Goal: Task Accomplishment & Management: Manage account settings

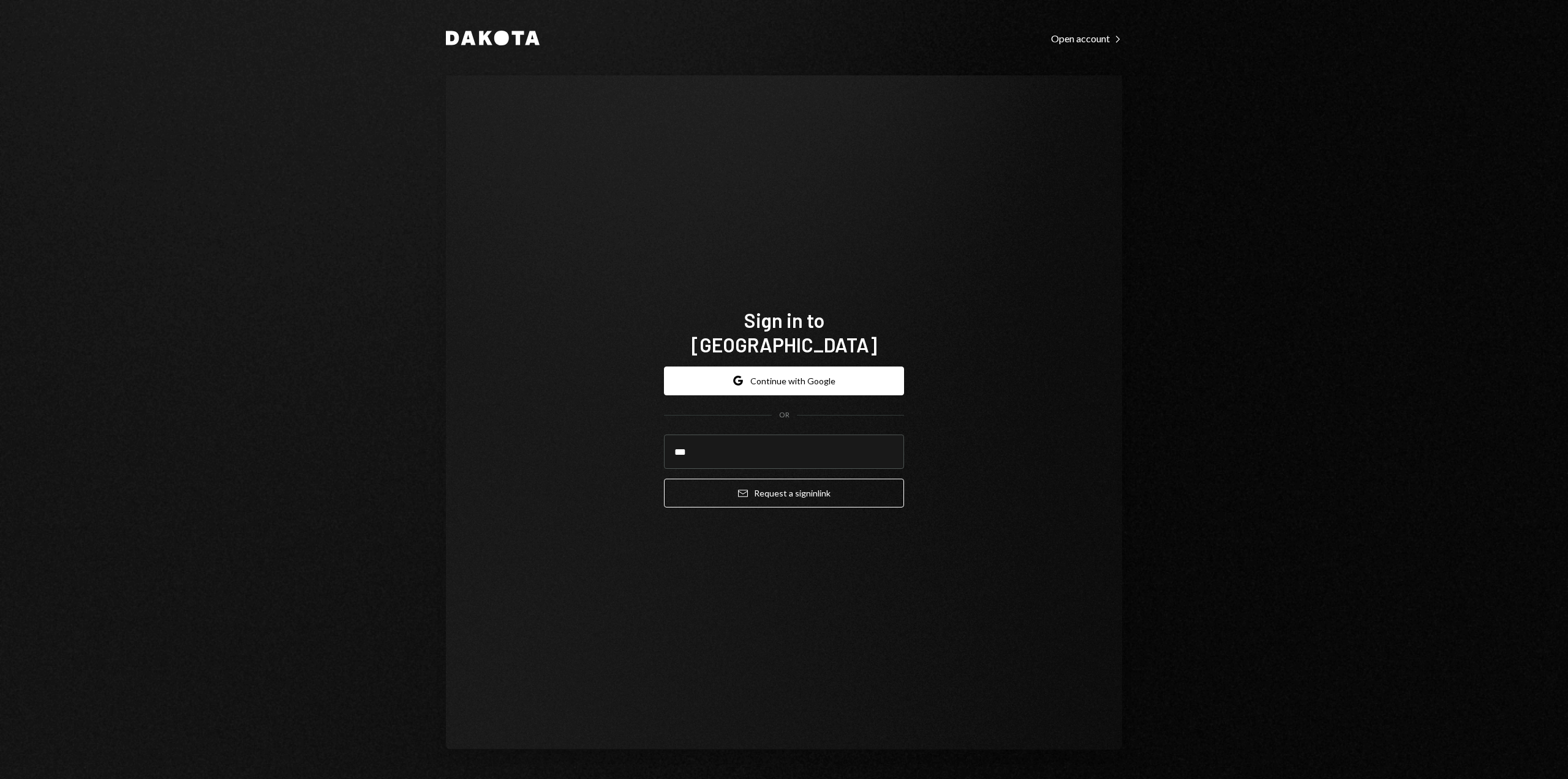
type input "**********"
click at [754, 483] on button "Email Request a sign in link" at bounding box center [784, 493] width 240 height 29
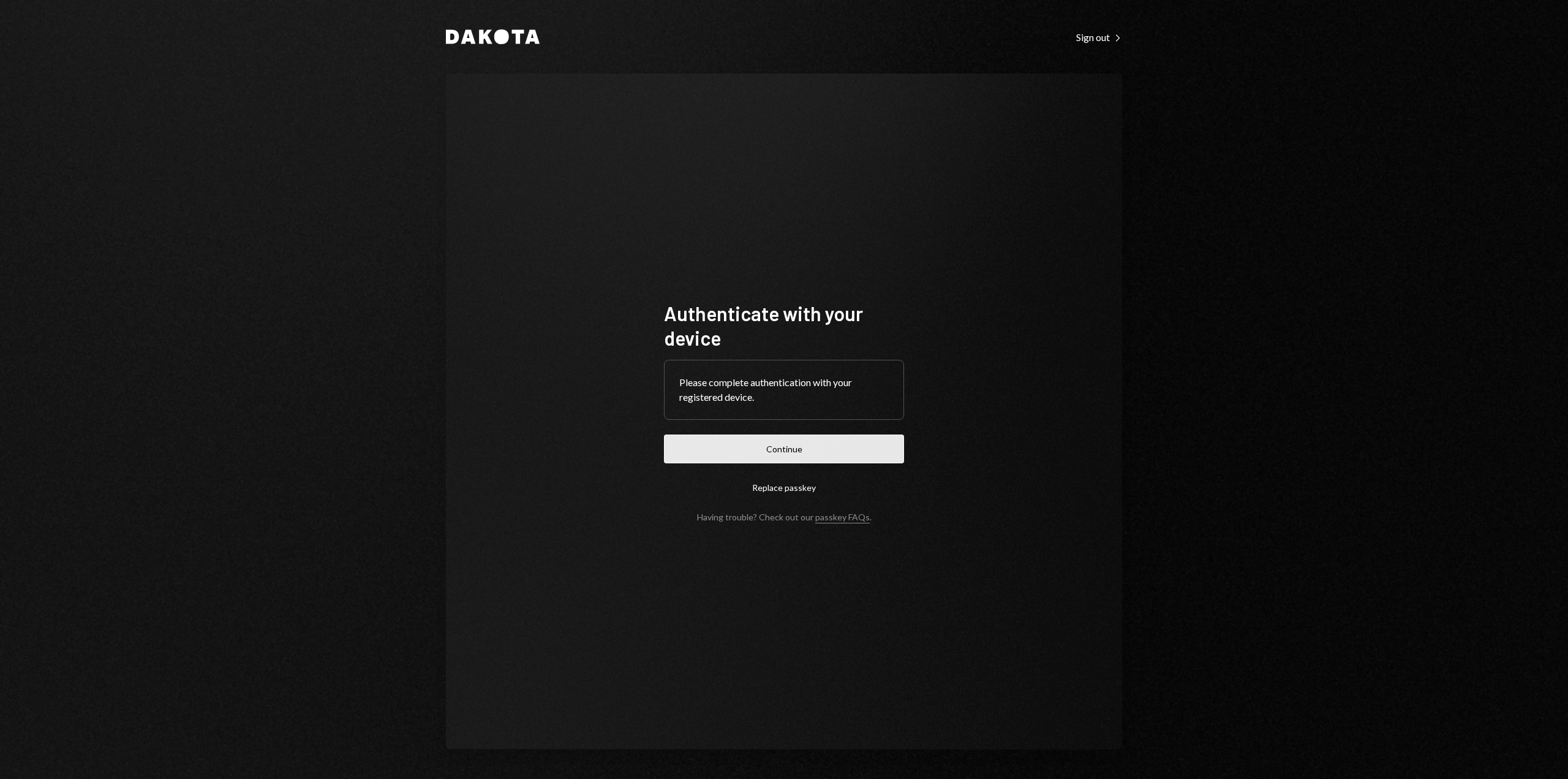
click at [808, 453] on button "Continue" at bounding box center [784, 449] width 240 height 29
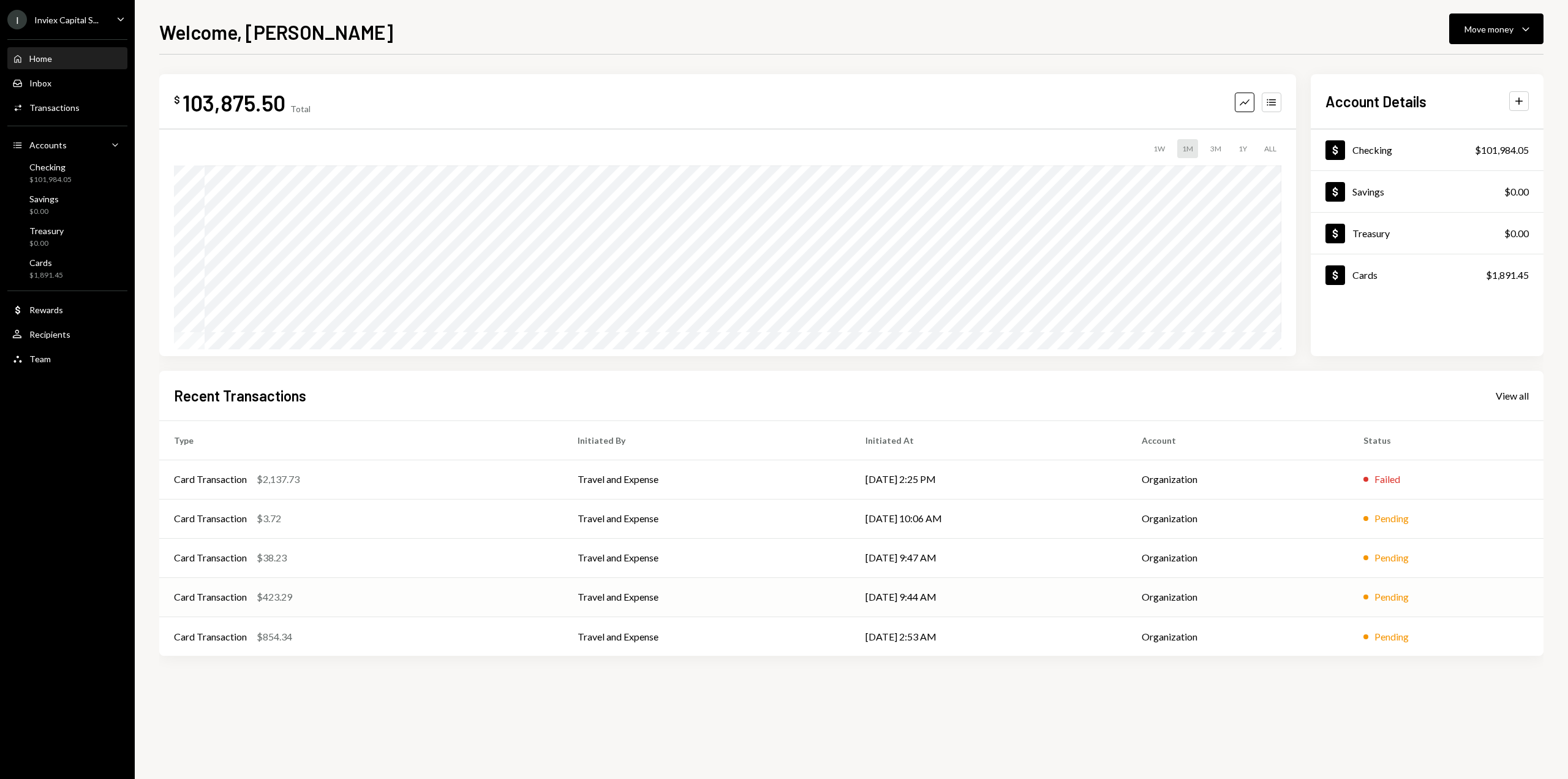
click at [482, 606] on td "Card Transaction $423.29" at bounding box center [361, 597] width 403 height 39
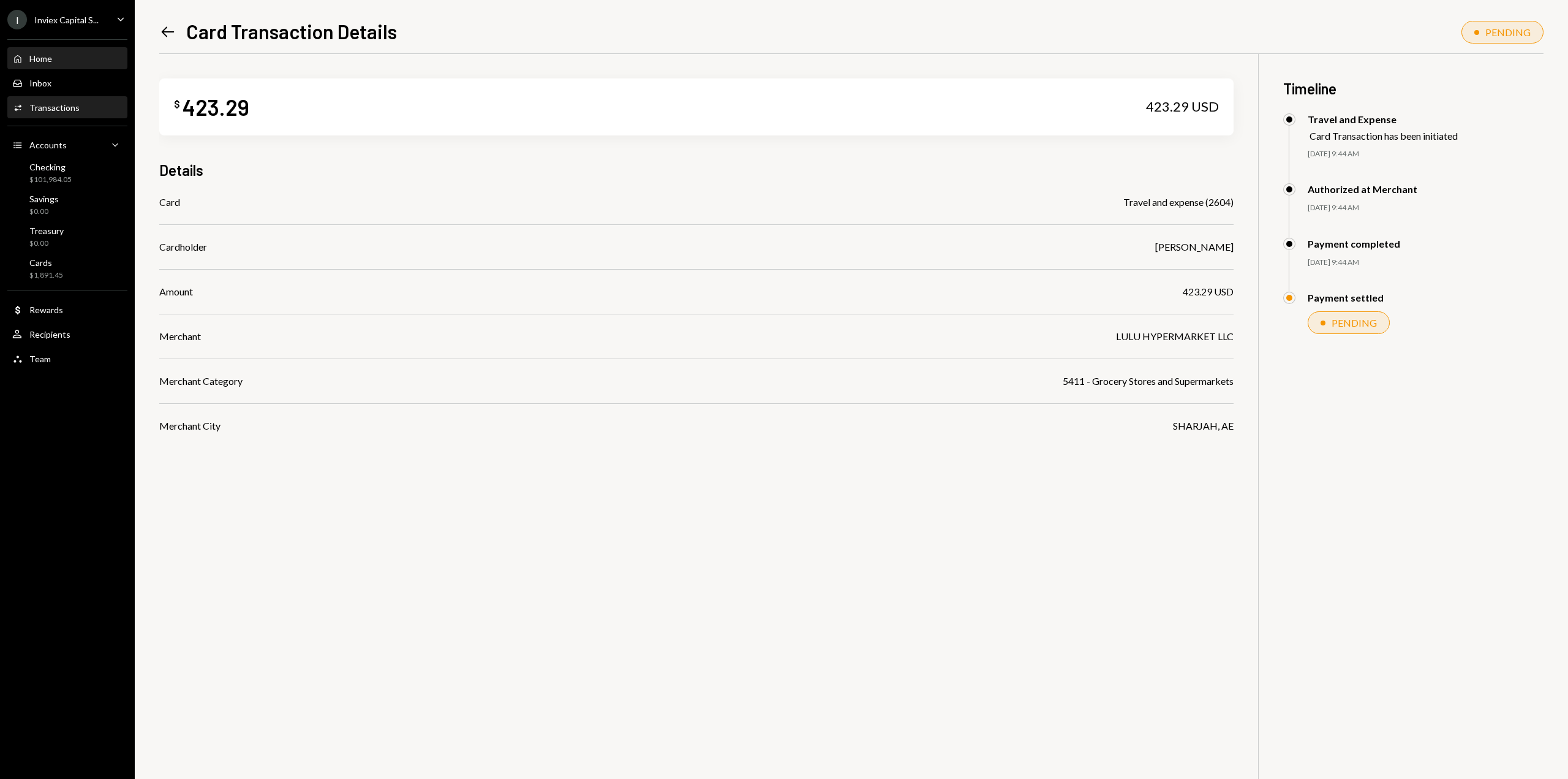
click at [41, 64] on div "Home Home" at bounding box center [67, 59] width 110 height 21
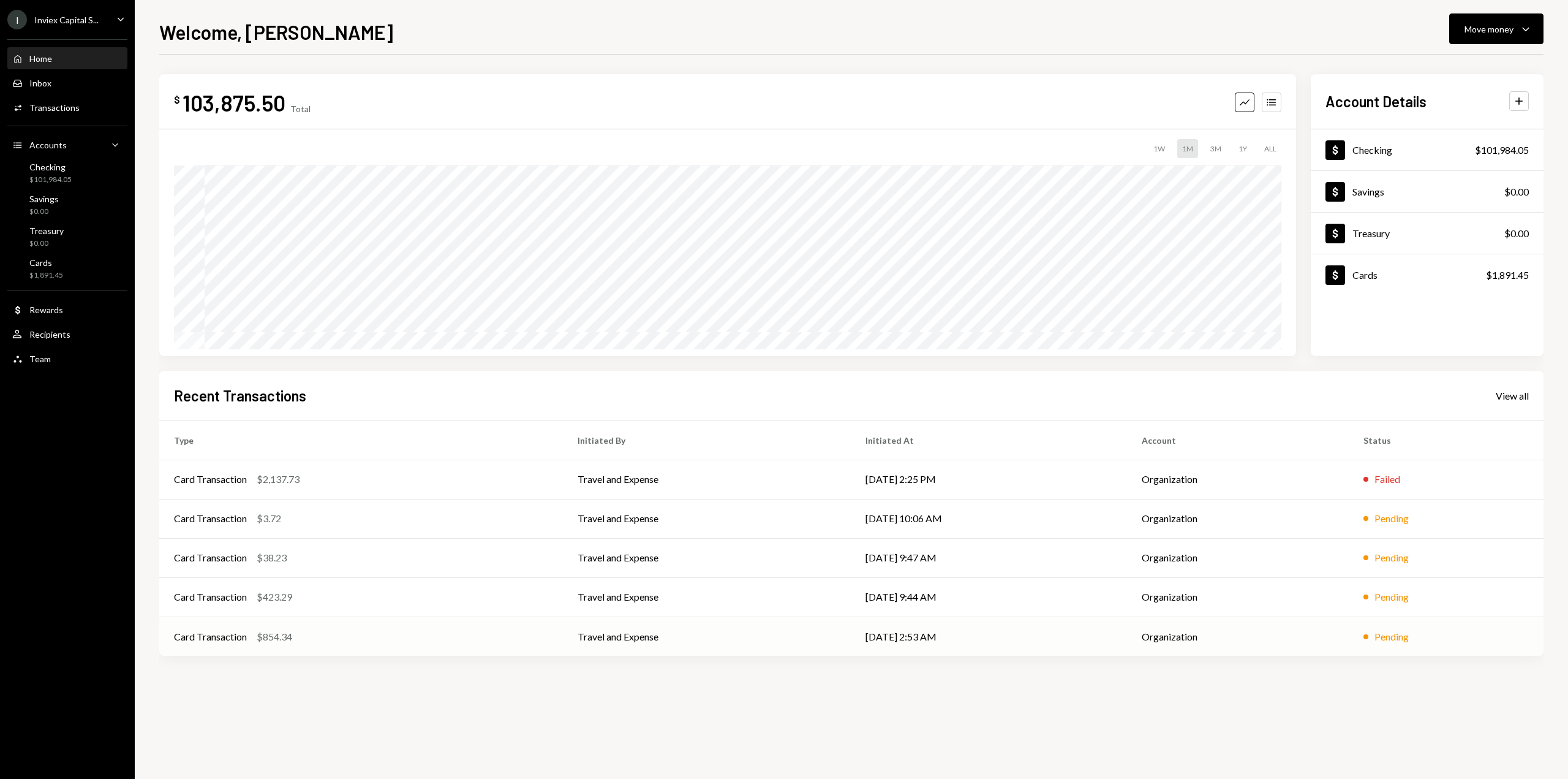
click at [542, 643] on td "Card Transaction $854.34" at bounding box center [361, 636] width 403 height 39
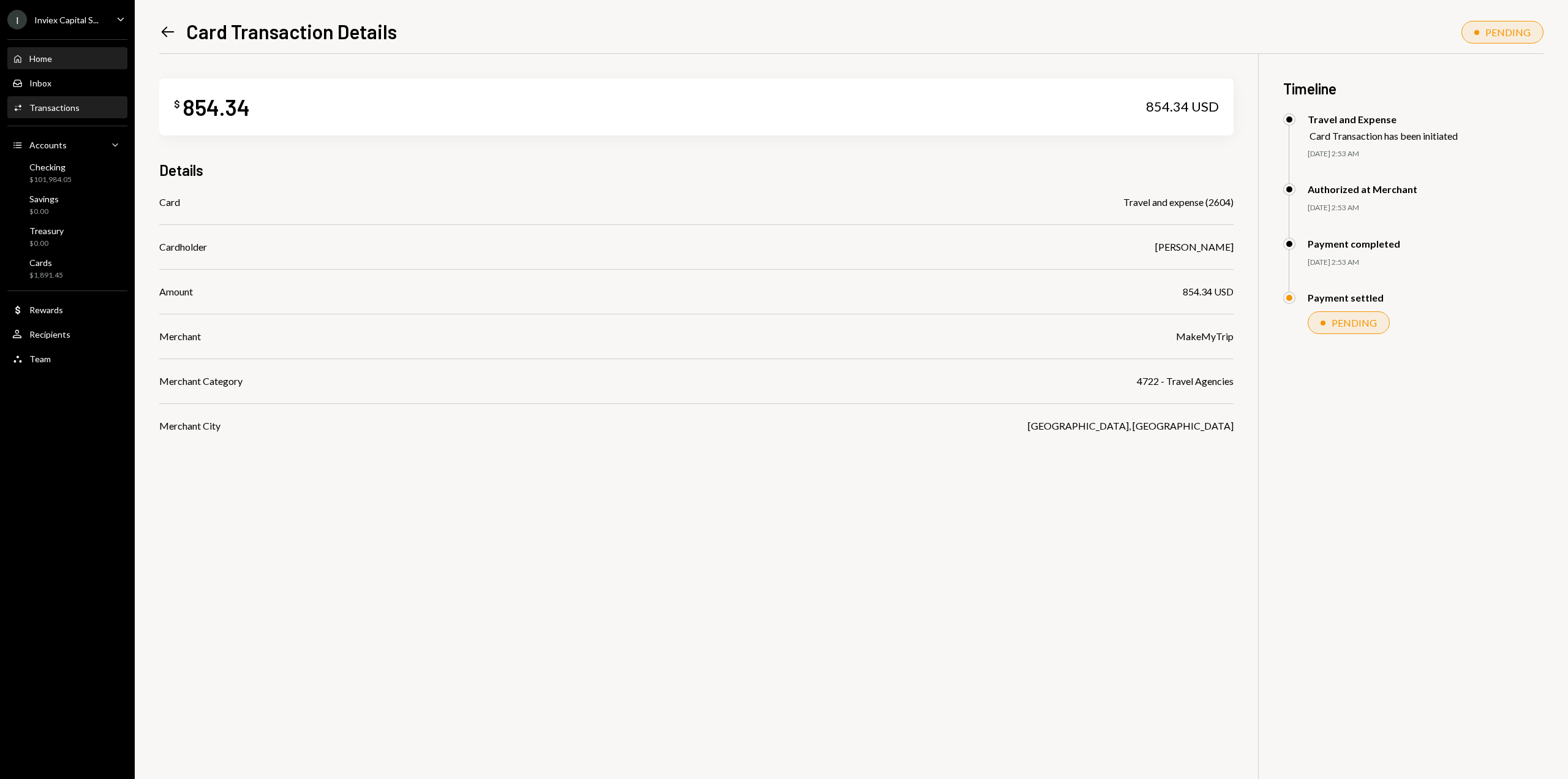
click at [40, 54] on div "Home" at bounding box center [40, 58] width 23 height 10
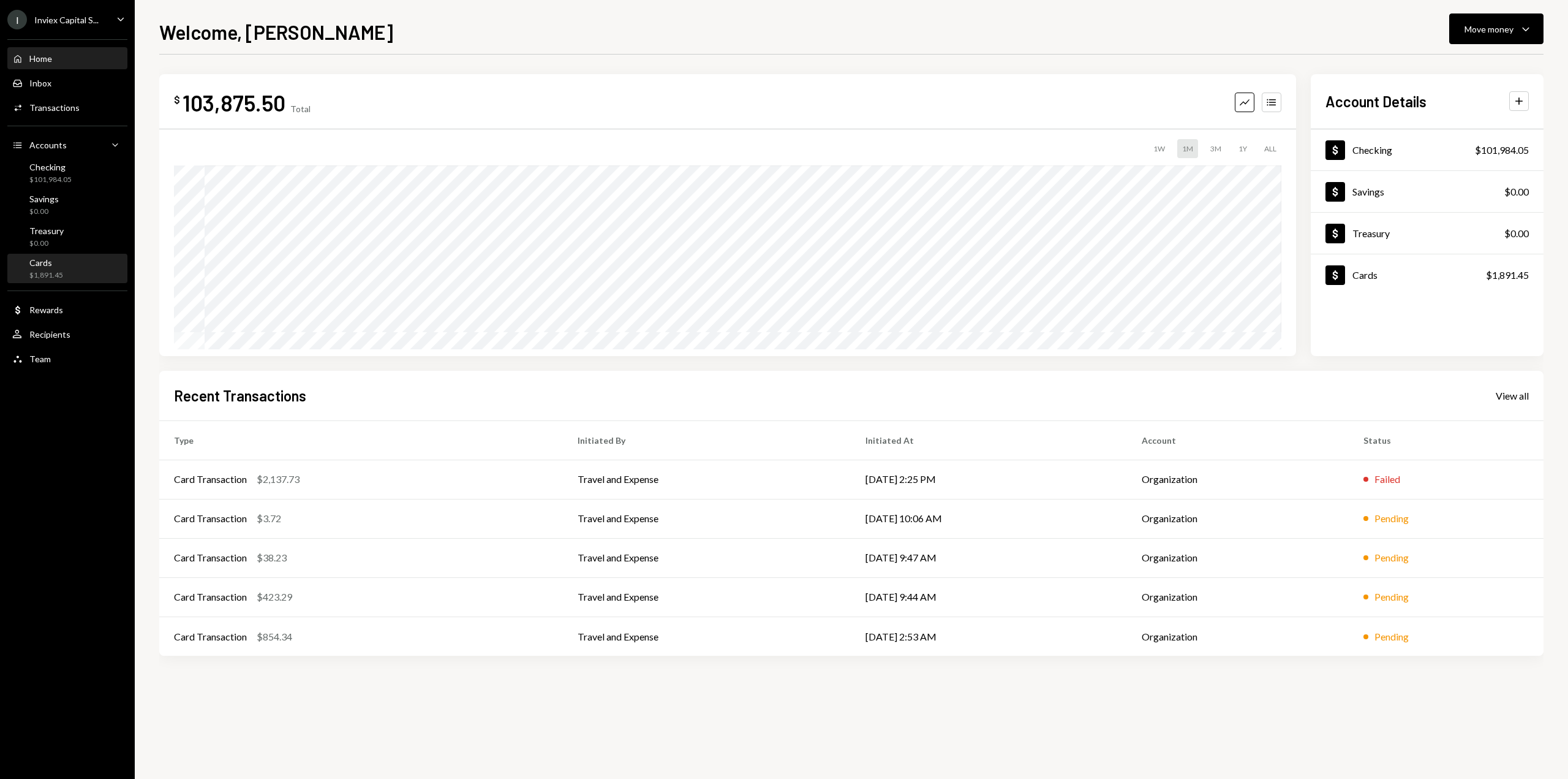
click at [51, 261] on div "Cards" at bounding box center [46, 263] width 34 height 10
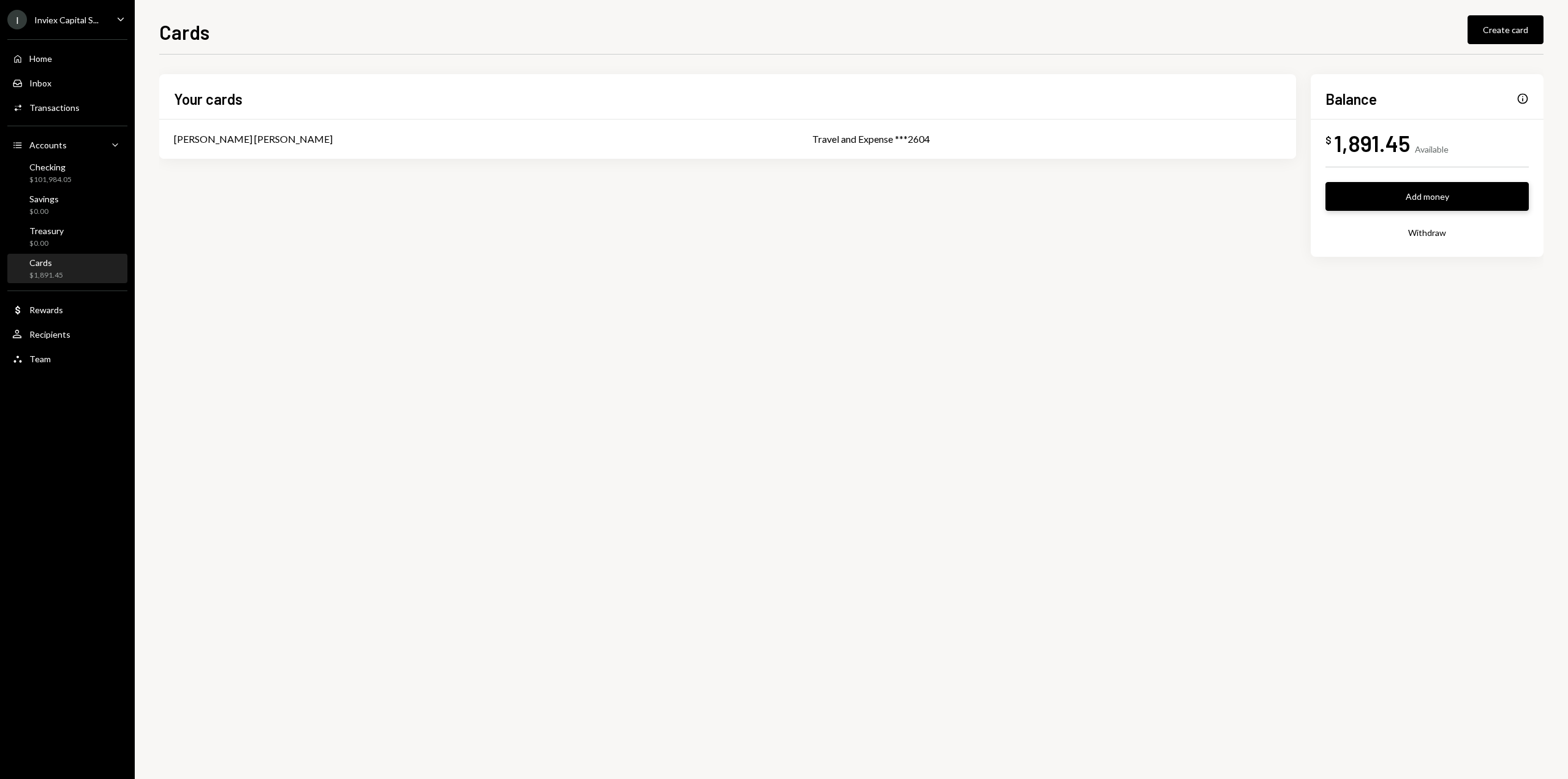
click at [1445, 206] on button "Add money" at bounding box center [1427, 196] width 203 height 29
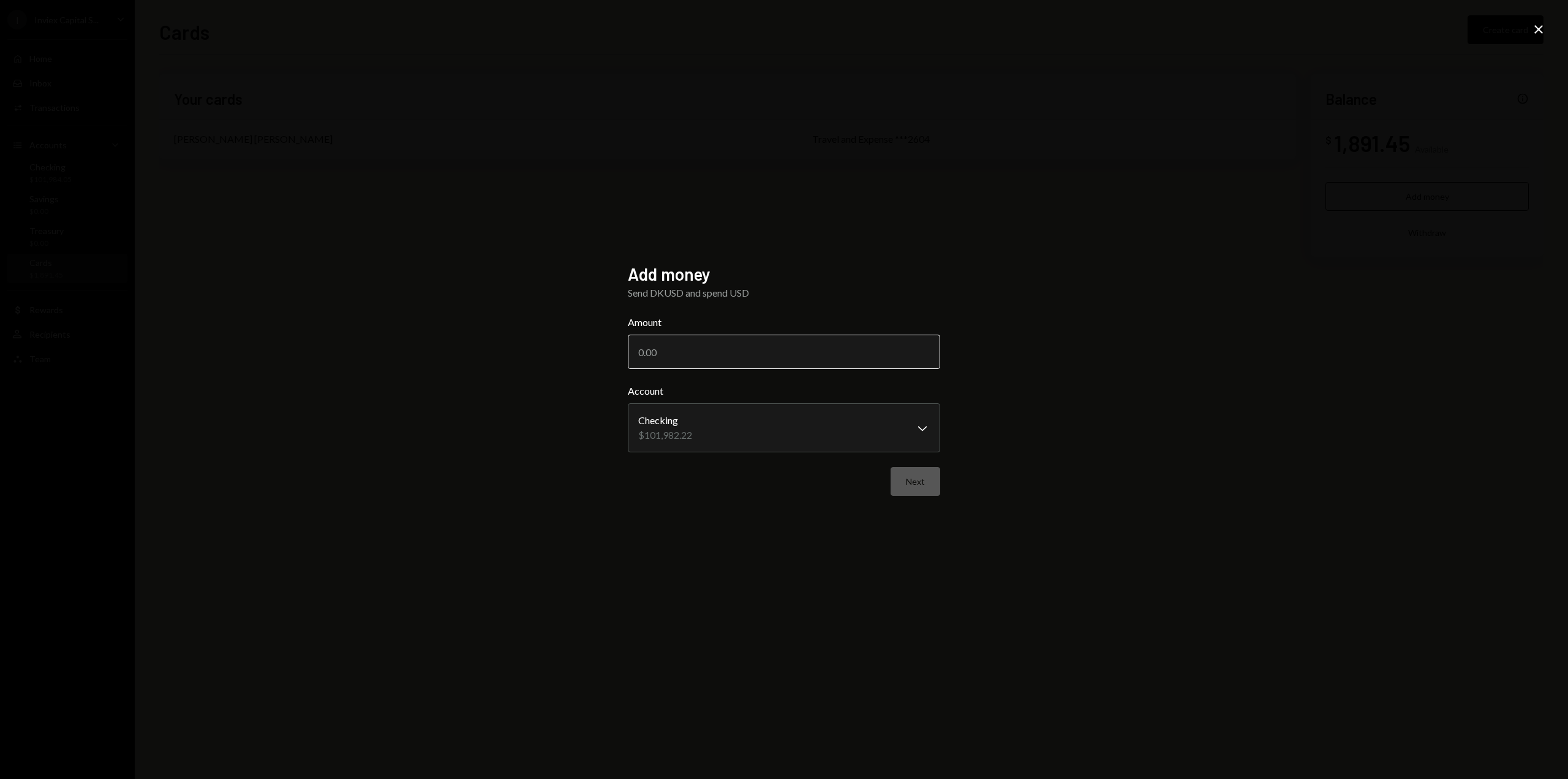
click at [709, 352] on input "Amount" at bounding box center [784, 351] width 312 height 34
type input "10000"
click at [907, 486] on button "Next" at bounding box center [915, 481] width 50 height 29
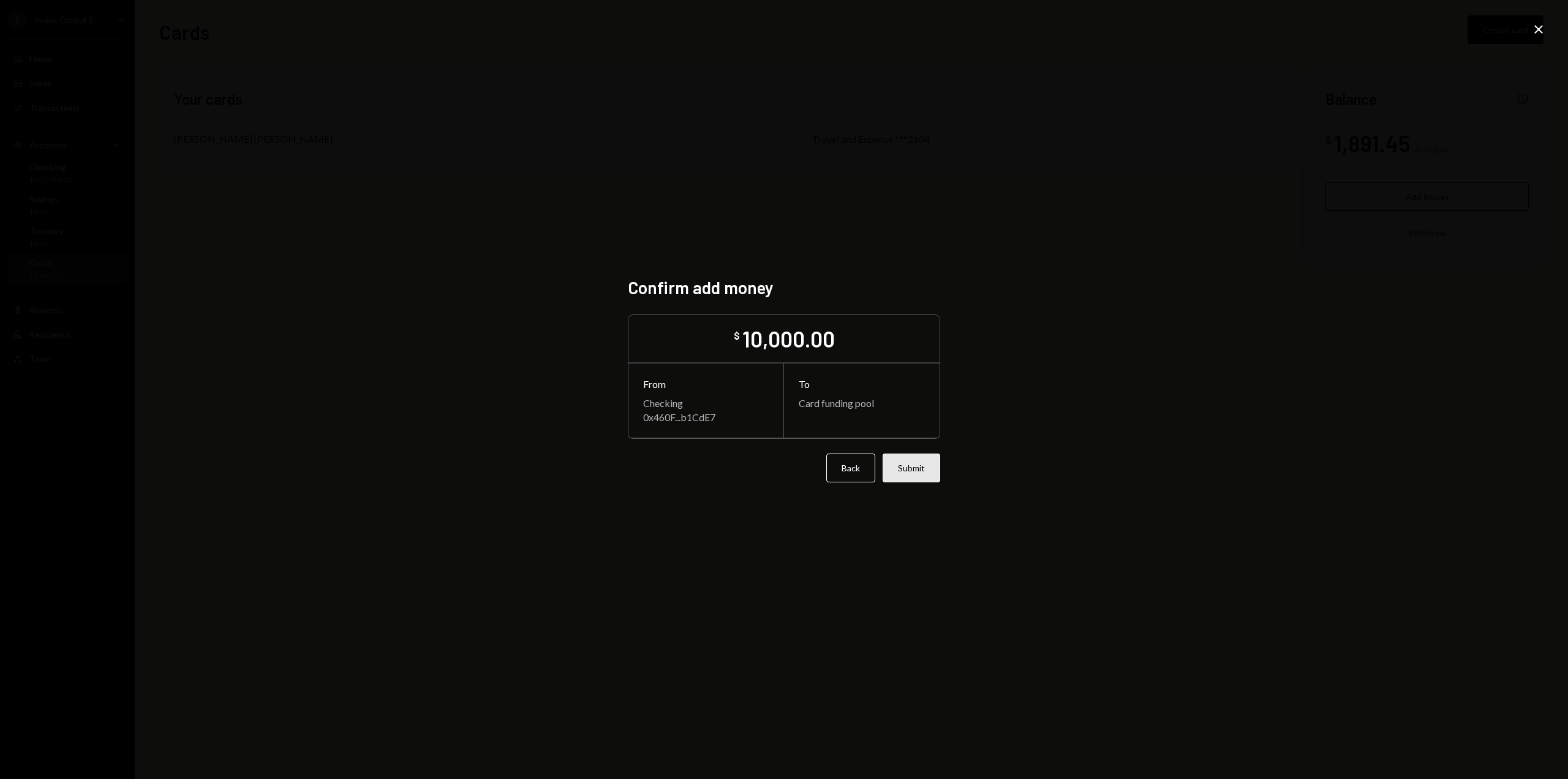
click at [914, 467] on button "Submit" at bounding box center [911, 468] width 58 height 29
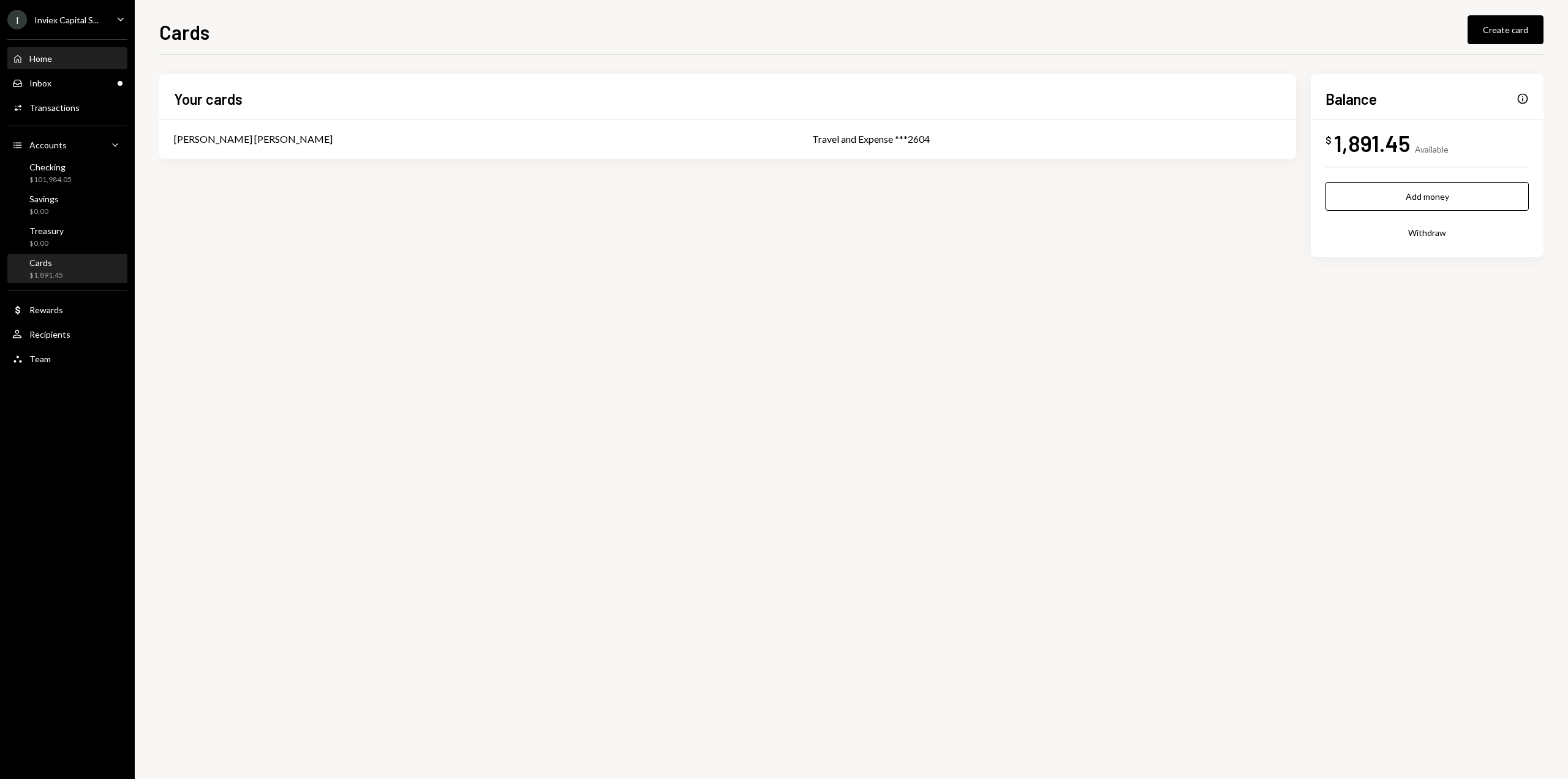
click at [42, 60] on div "Home" at bounding box center [40, 58] width 23 height 10
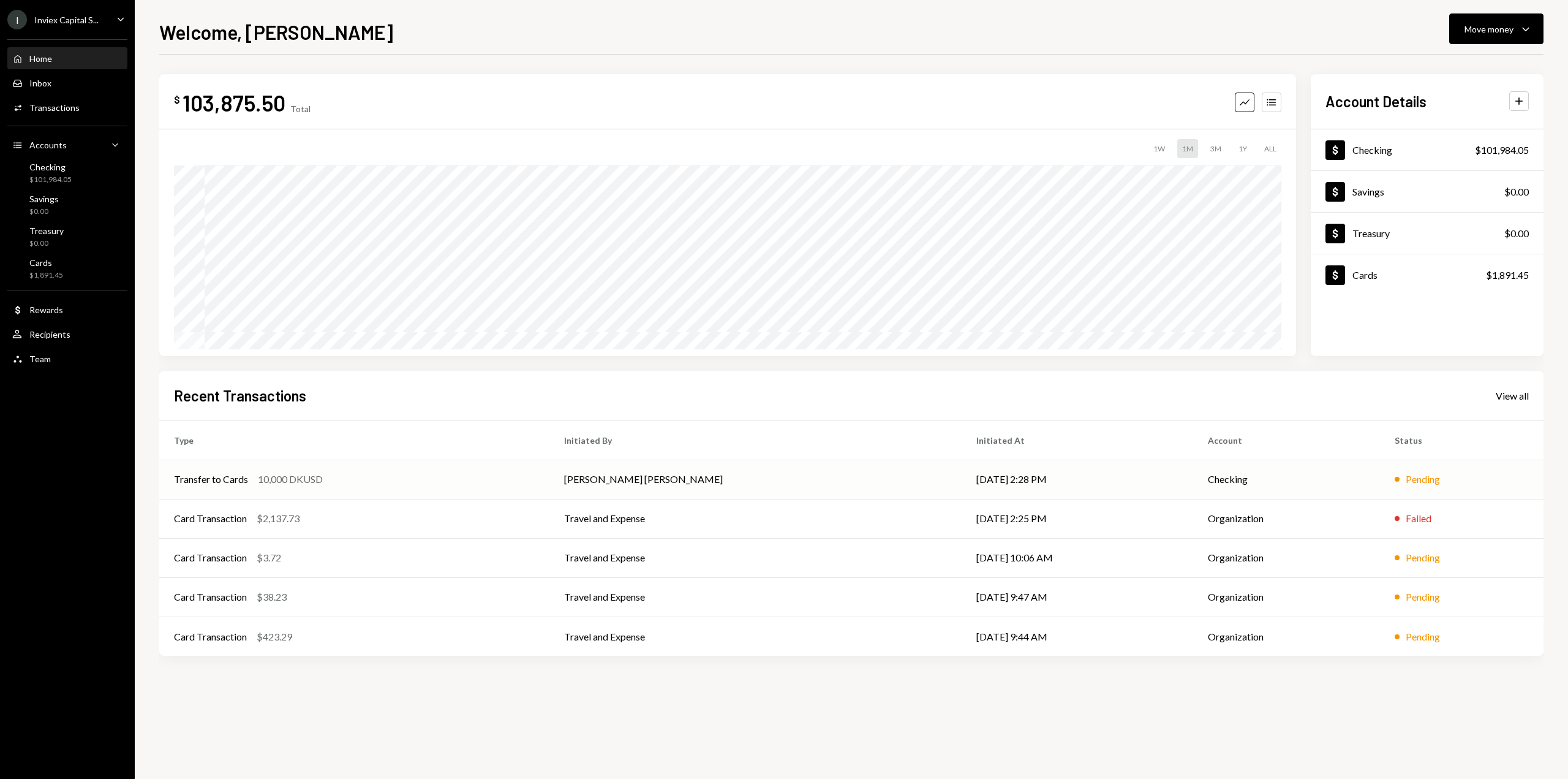
click at [341, 479] on div "Transfer to Cards 10,000 DKUSD" at bounding box center [354, 479] width 361 height 15
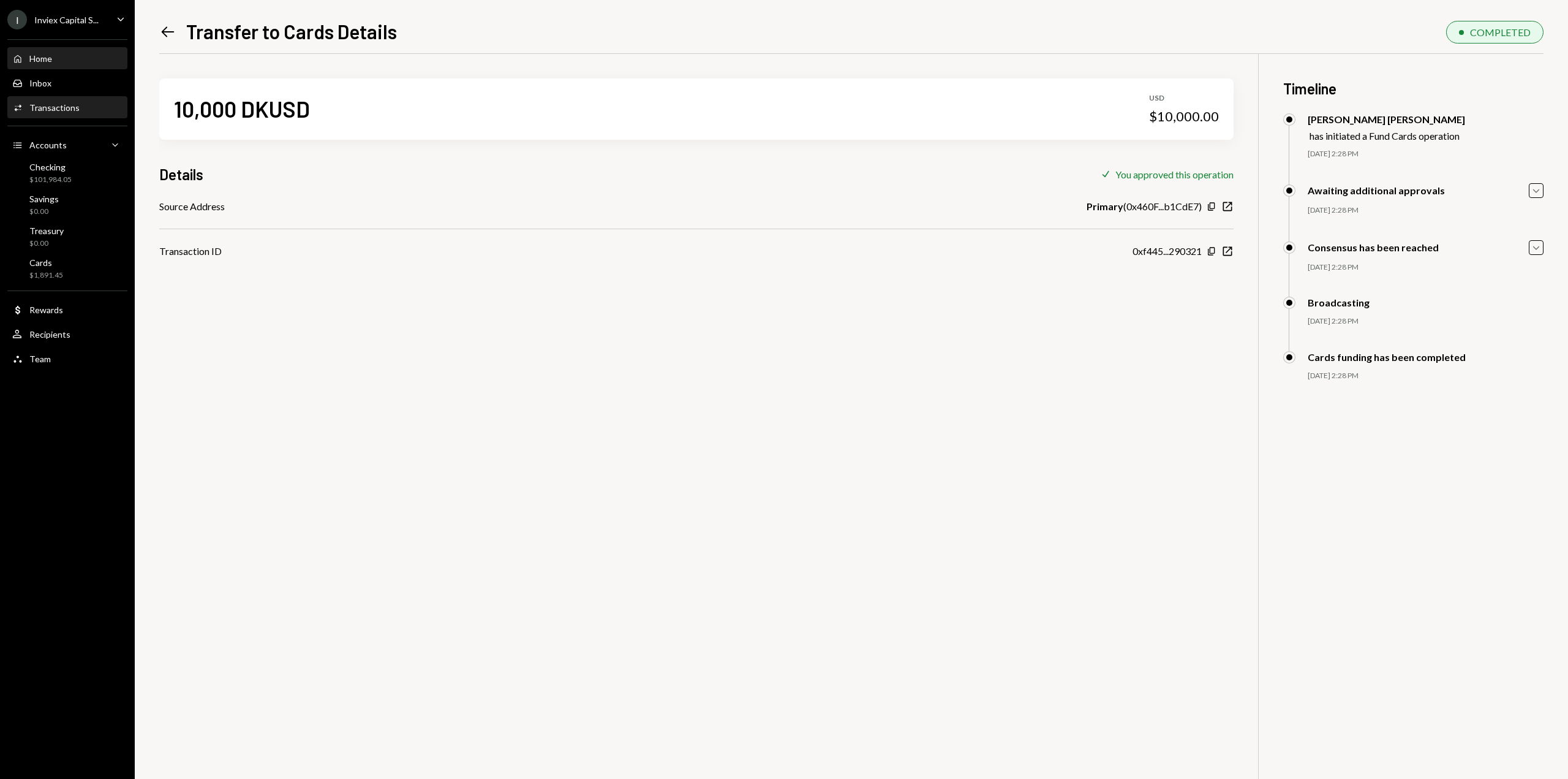
click at [59, 52] on div "Home Home" at bounding box center [67, 59] width 110 height 21
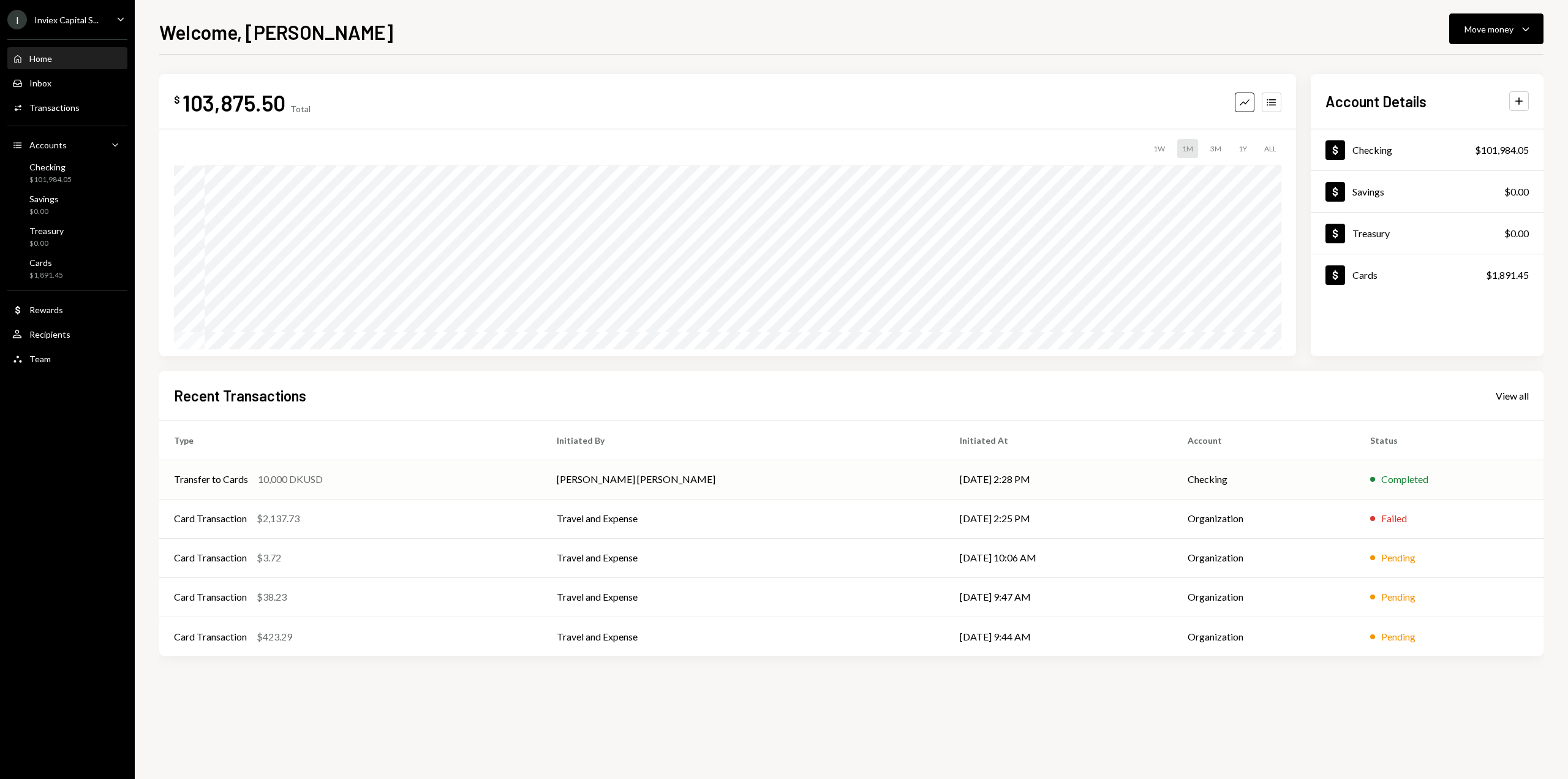
click at [306, 481] on div "10,000 DKUSD" at bounding box center [290, 479] width 65 height 15
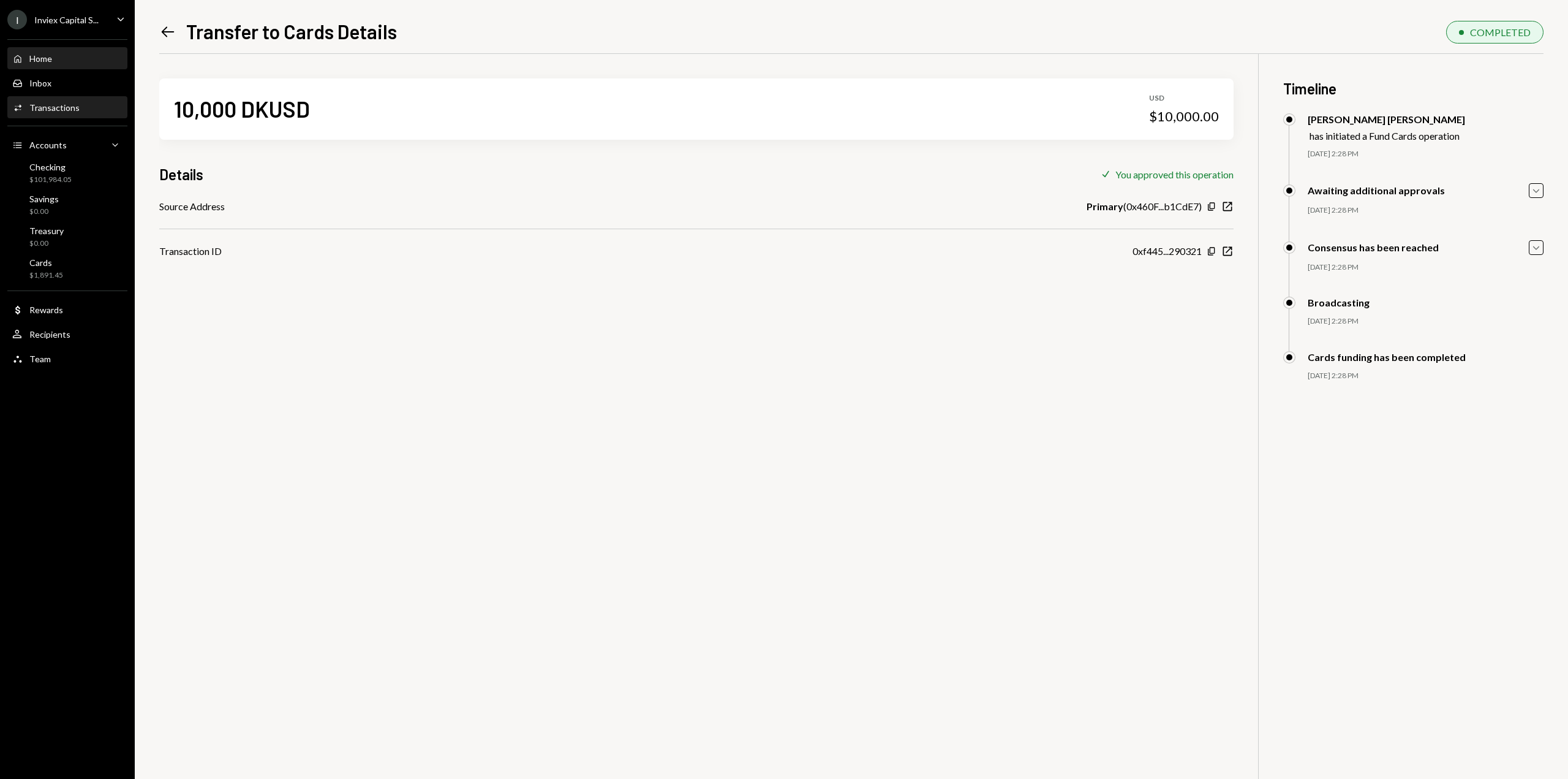
click at [37, 61] on div "Home" at bounding box center [40, 58] width 23 height 10
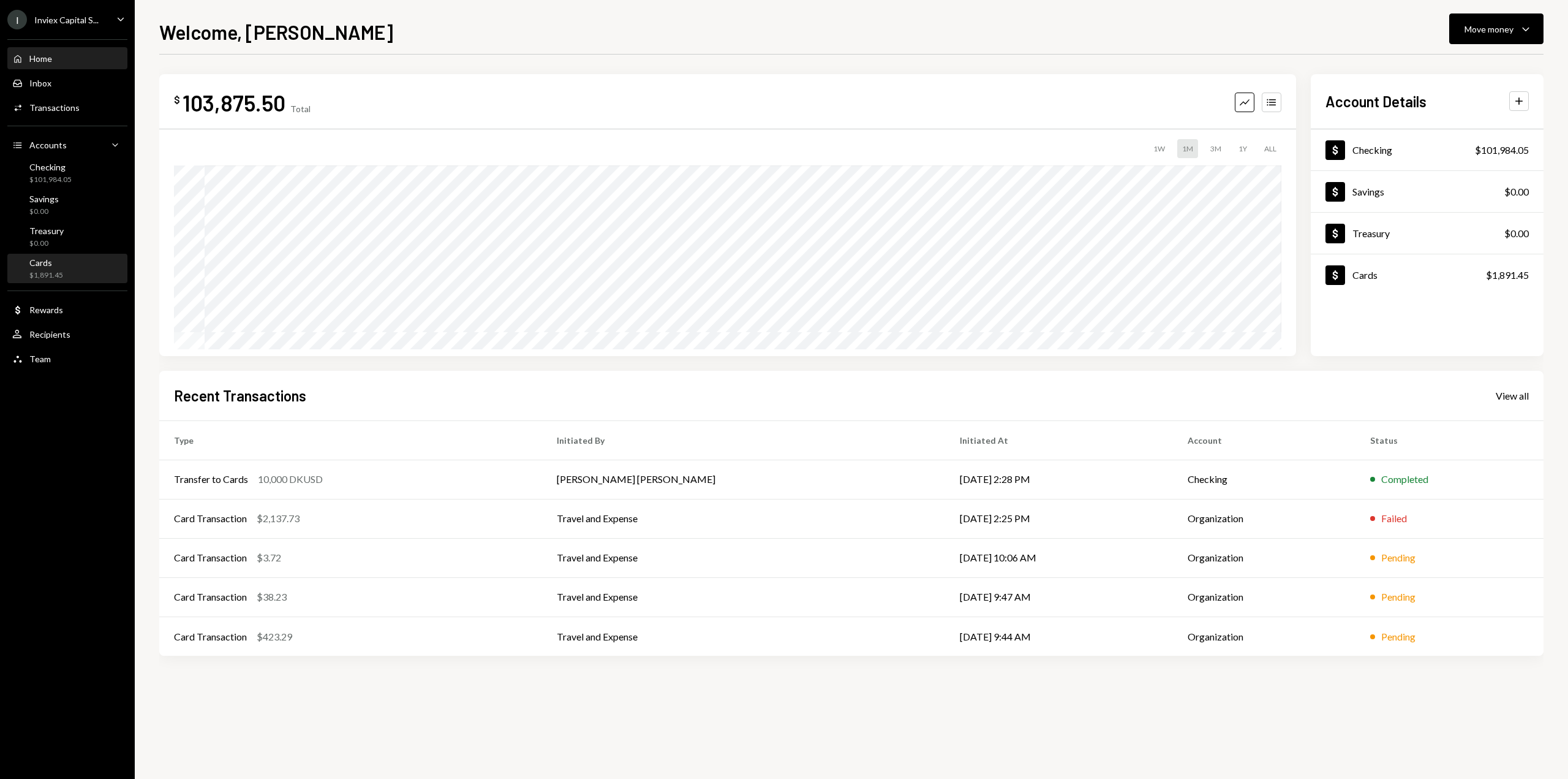
click at [58, 263] on div "Cards" at bounding box center [46, 263] width 34 height 10
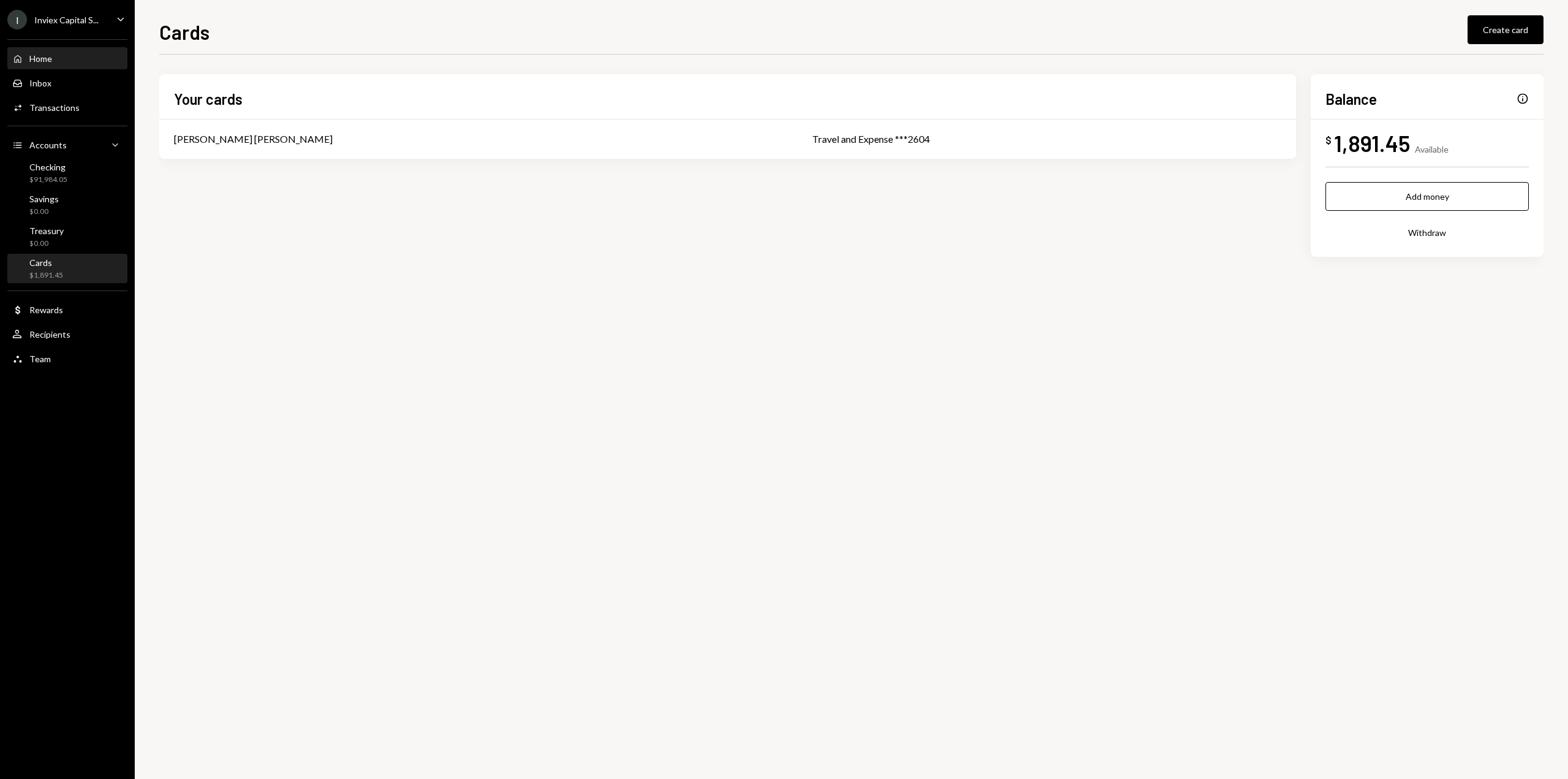
click at [32, 52] on div "Home Home" at bounding box center [67, 59] width 110 height 21
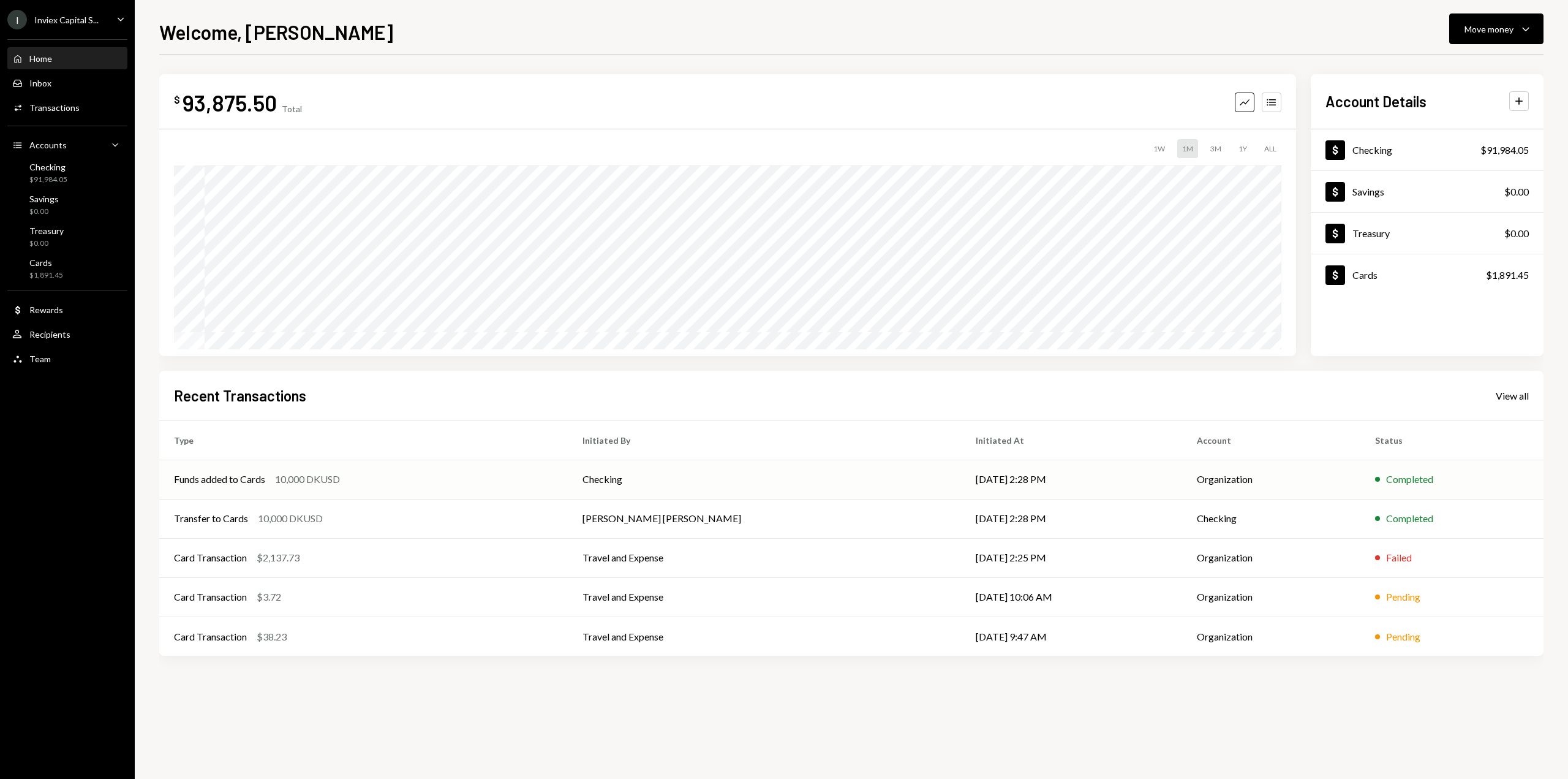
click at [457, 485] on div "Funds added to Cards 10,000 DKUSD" at bounding box center [363, 479] width 379 height 15
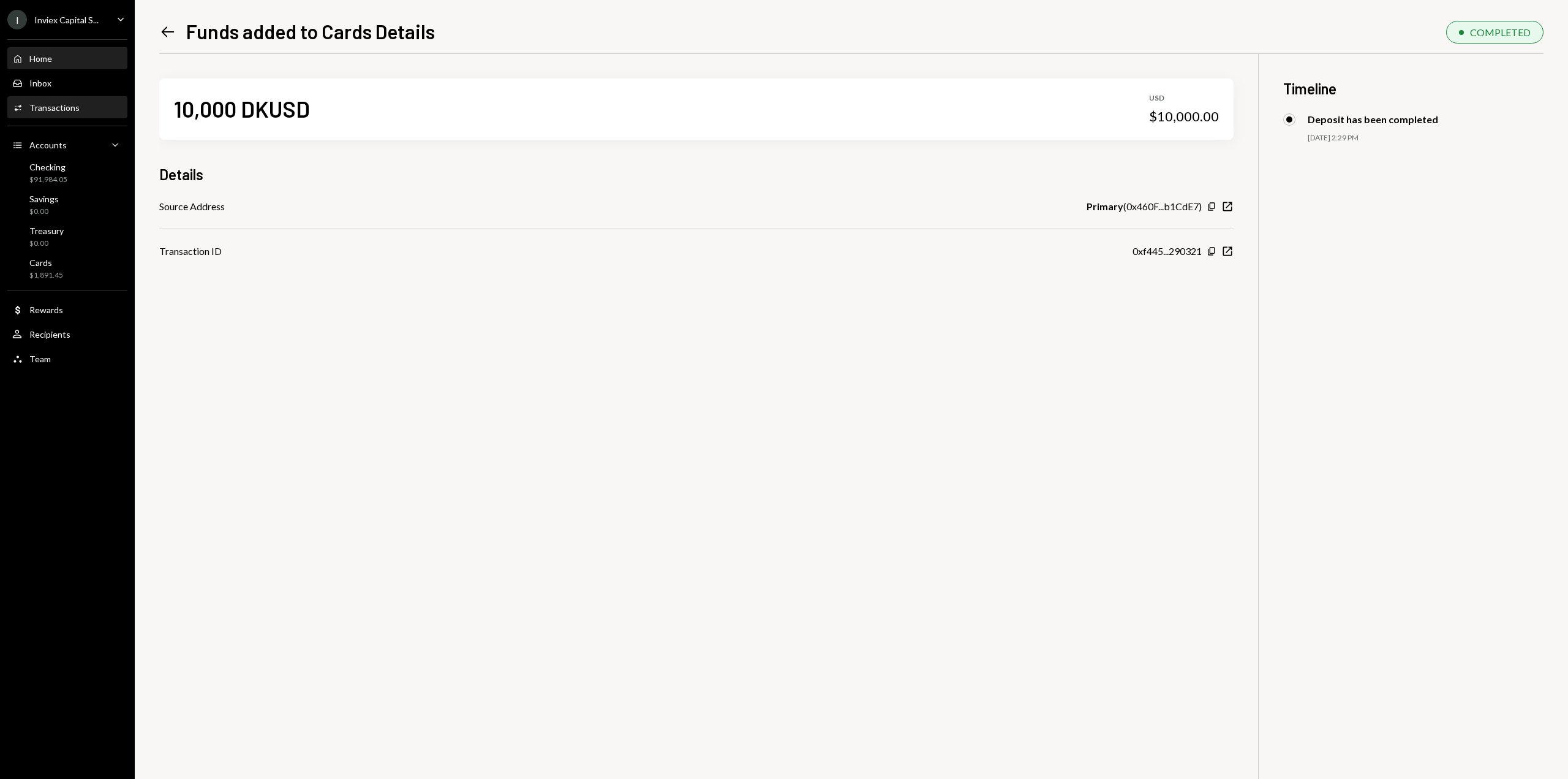
click at [69, 60] on div "Home Home" at bounding box center [67, 58] width 110 height 11
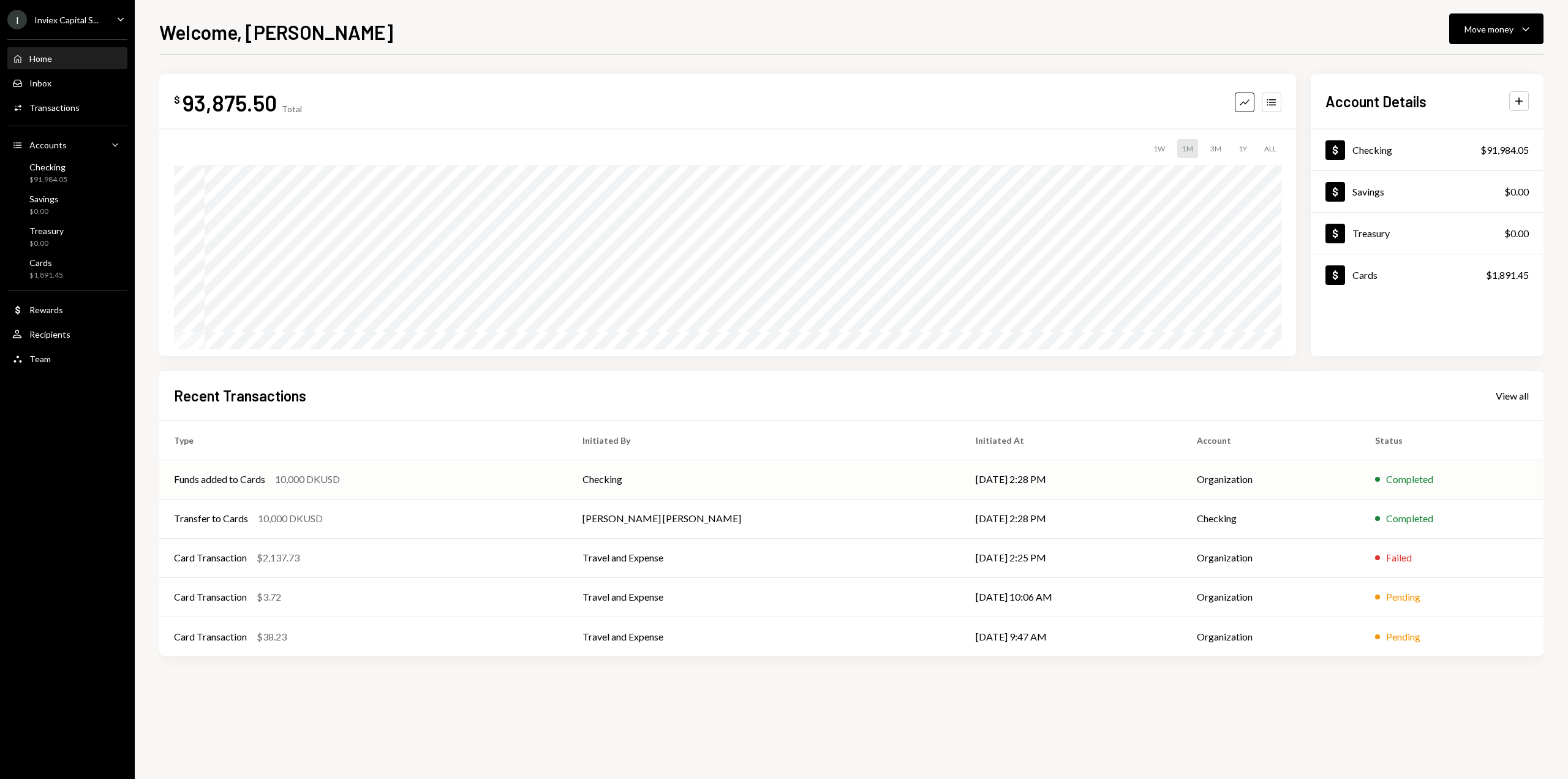
click at [315, 478] on div "10,000 DKUSD" at bounding box center [307, 479] width 65 height 15
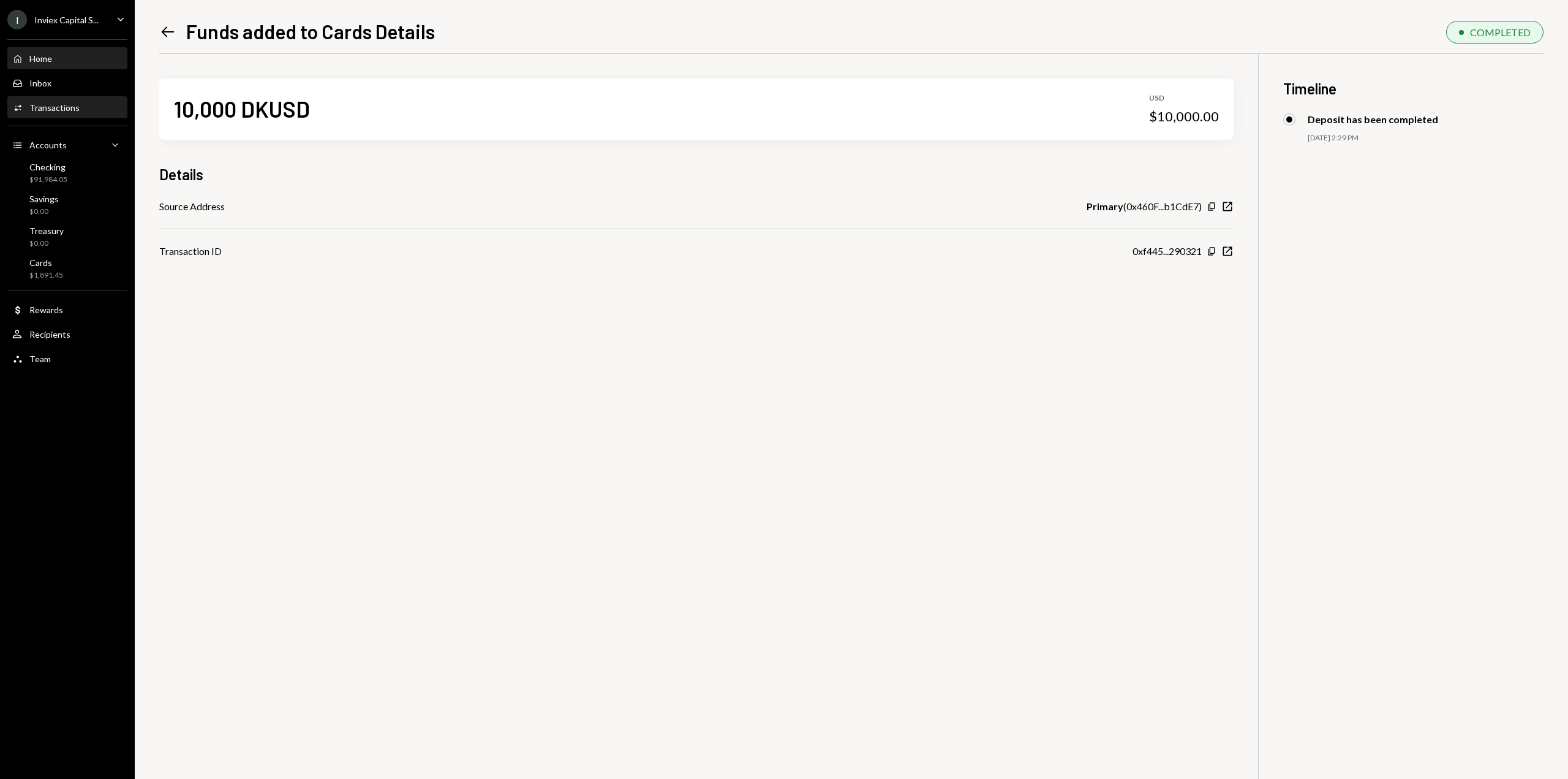
click at [54, 57] on div "Home Home" at bounding box center [67, 58] width 110 height 11
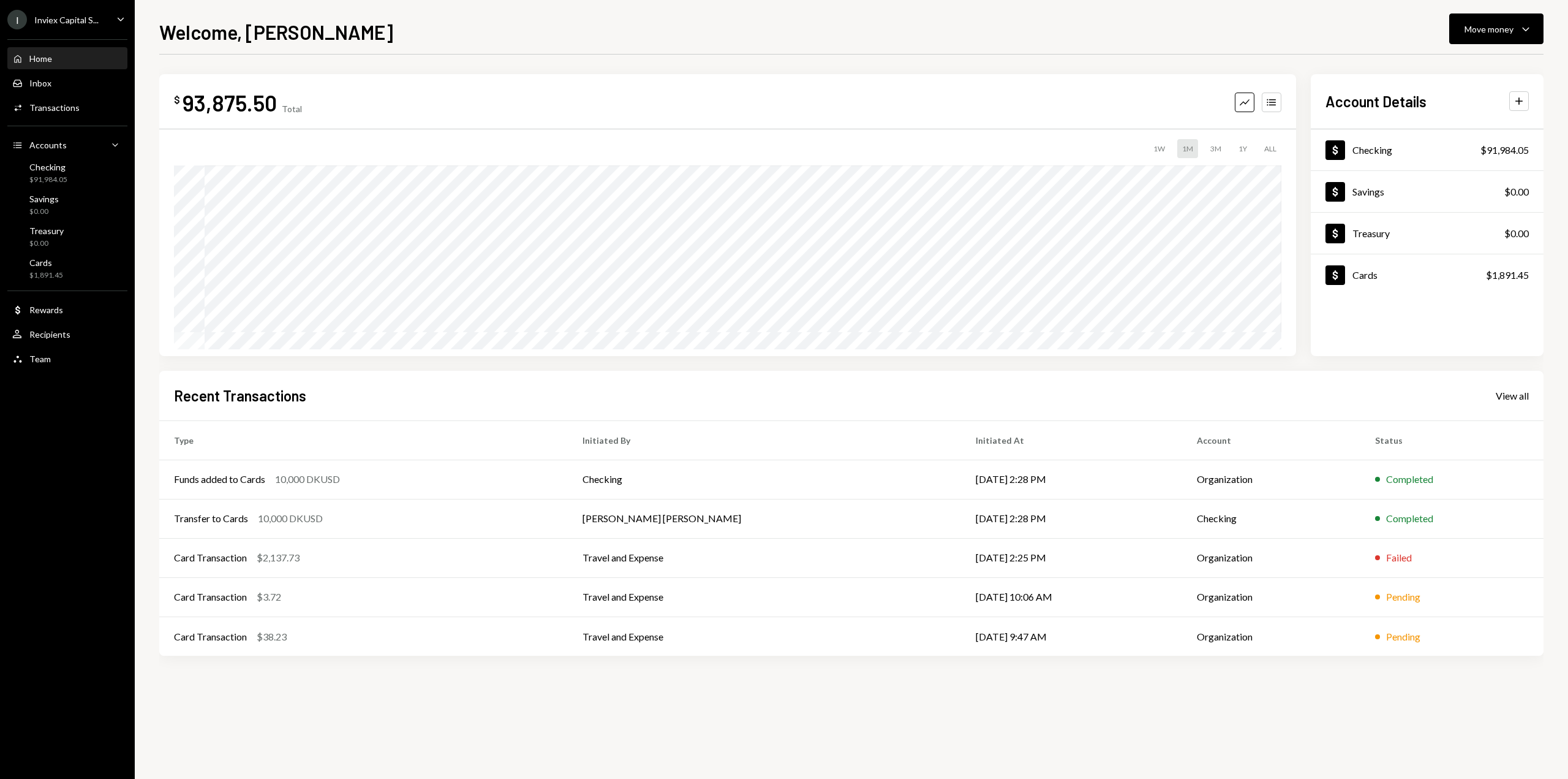
click at [32, 59] on div "Home" at bounding box center [40, 58] width 23 height 10
click at [295, 564] on div "$2,137.73" at bounding box center [278, 558] width 43 height 15
